Goal: Information Seeking & Learning: Learn about a topic

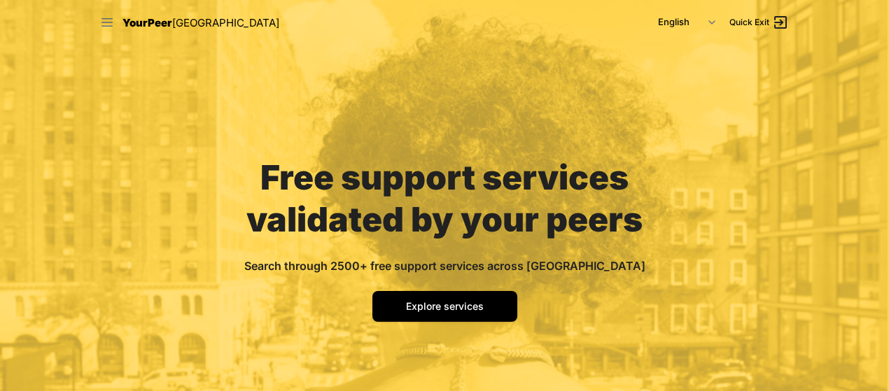
click at [106, 22] on icon at bounding box center [106, 22] width 11 height 8
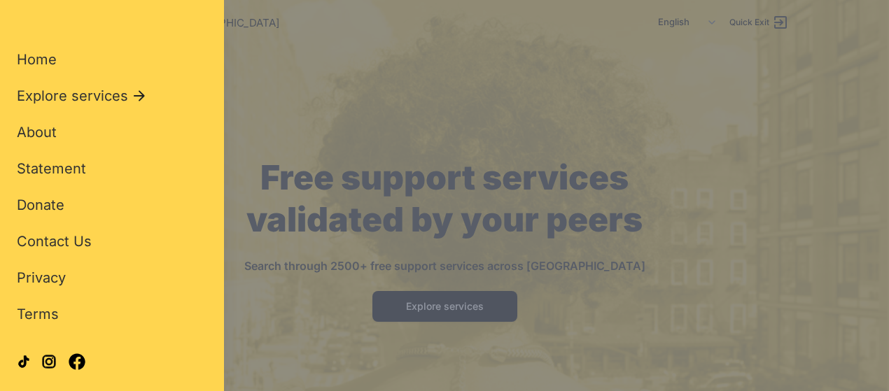
scroll to position [57, 0]
click at [50, 136] on span "About" at bounding box center [37, 131] width 40 height 17
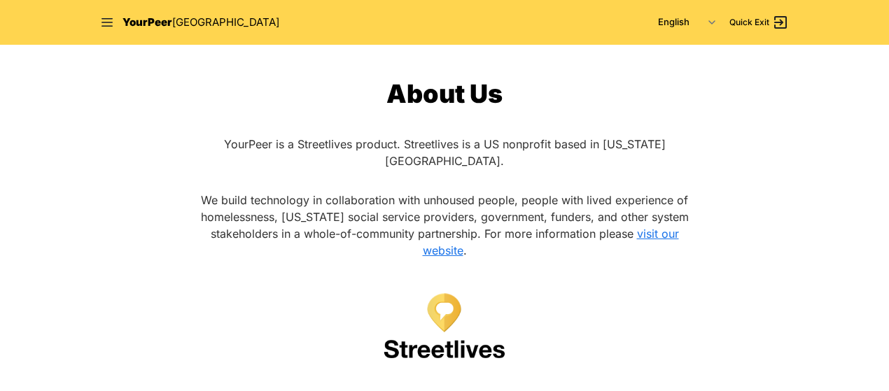
scroll to position [2, 0]
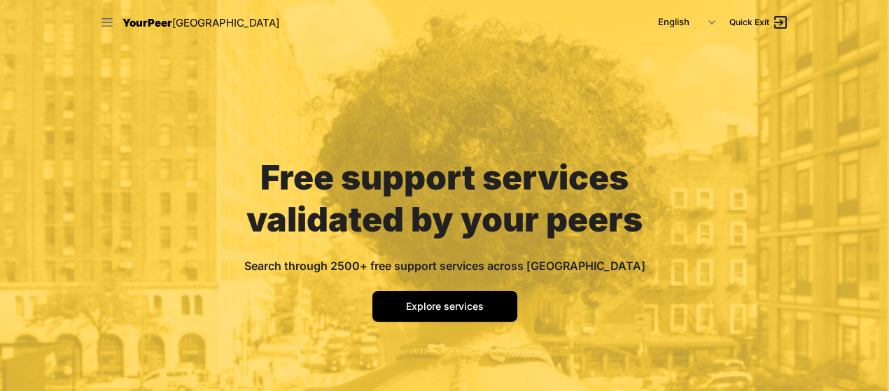
click at [108, 24] on icon at bounding box center [107, 22] width 14 height 14
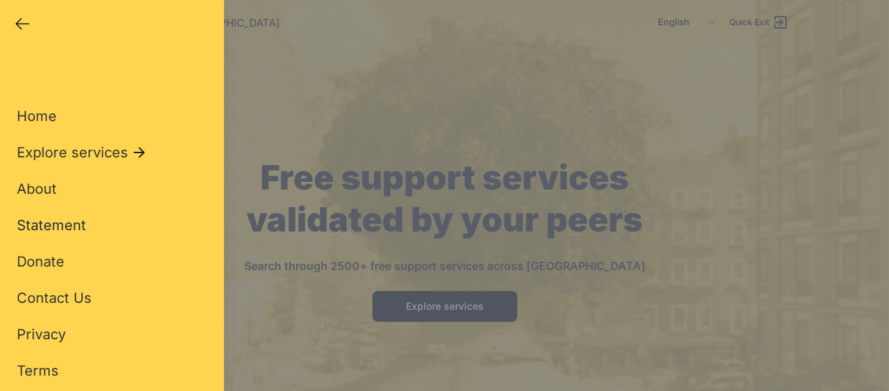
scroll to position [81, 0]
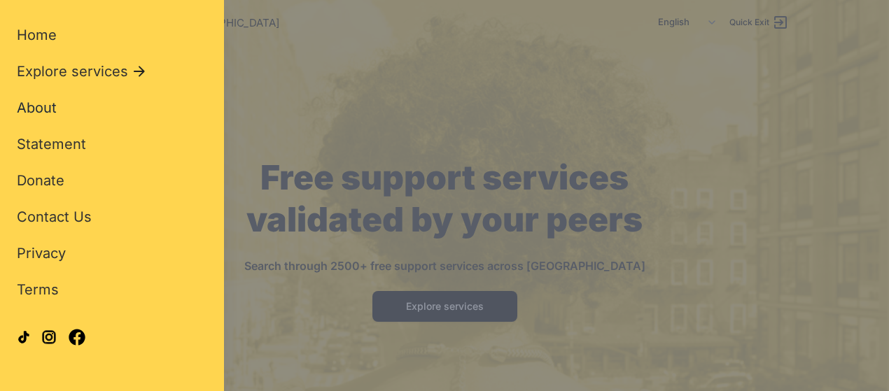
click at [35, 107] on span "About" at bounding box center [37, 107] width 40 height 17
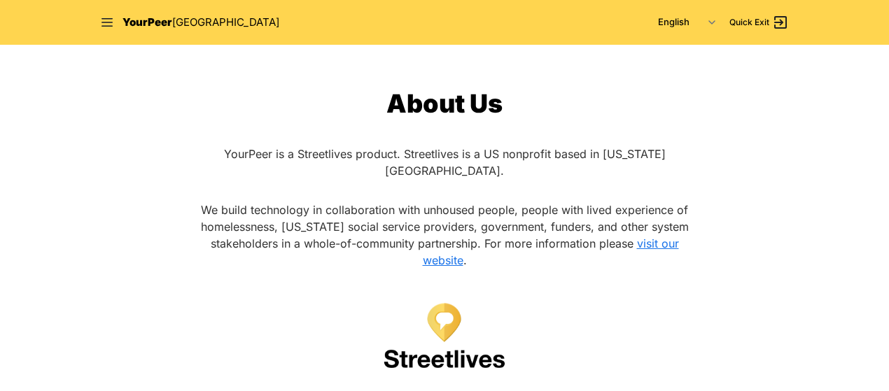
click at [665, 236] on link "visit our website" at bounding box center [551, 251] width 256 height 31
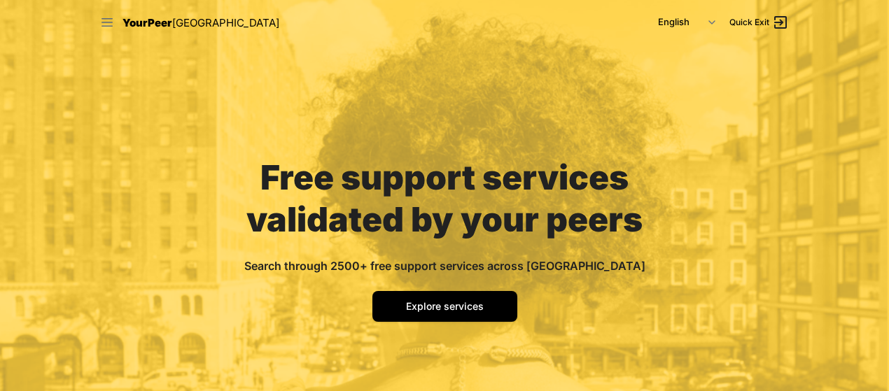
click at [110, 22] on icon at bounding box center [107, 22] width 14 height 14
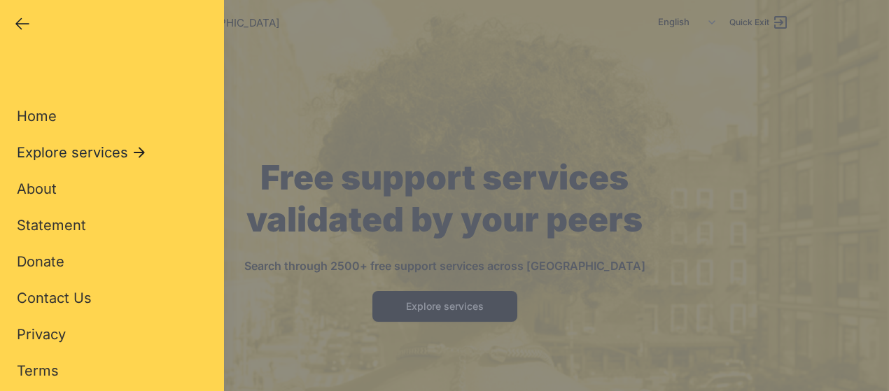
click at [73, 153] on span "Explore services" at bounding box center [72, 153] width 111 height 20
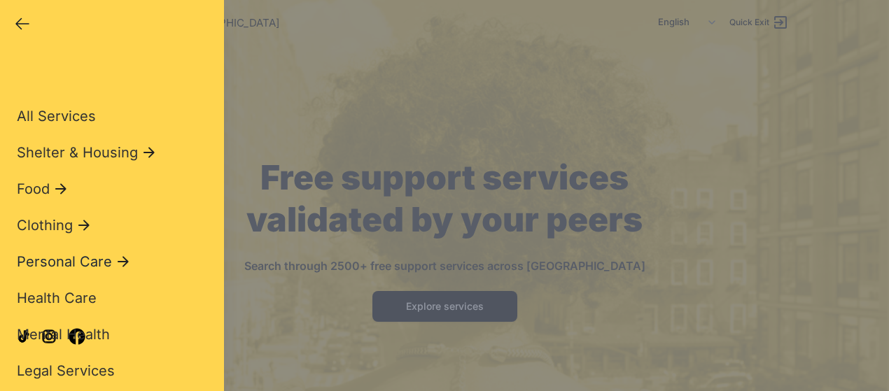
scroll to position [62, 0]
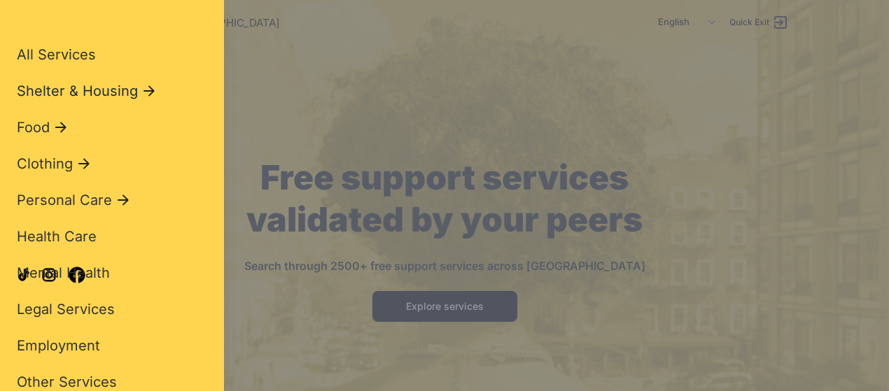
click at [98, 81] on span "Shelter & Housing" at bounding box center [77, 91] width 121 height 20
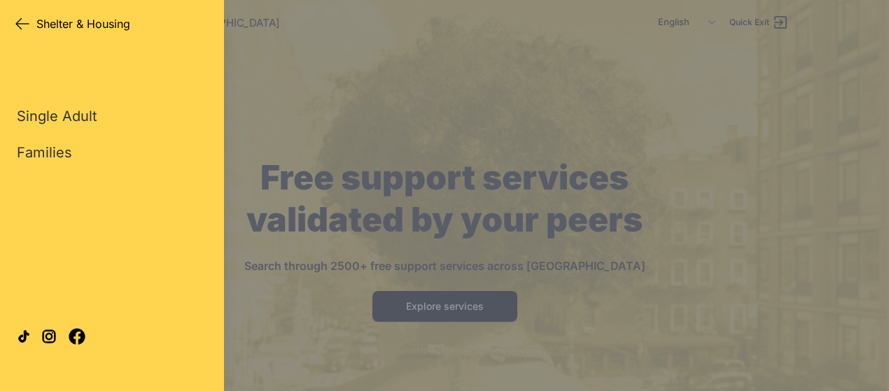
scroll to position [0, 0]
click at [60, 116] on link "Single Adult" at bounding box center [57, 116] width 80 height 20
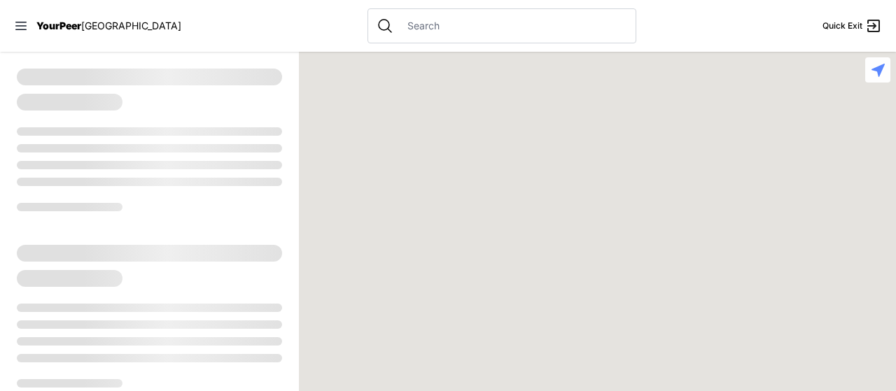
select select "recentlyUpdated"
